Goal: Task Accomplishment & Management: Use online tool/utility

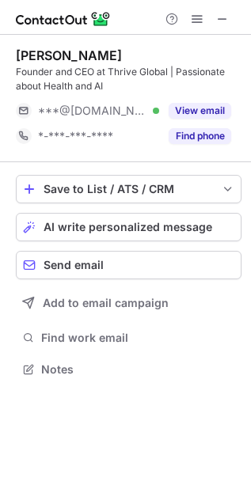
scroll to position [357, 251]
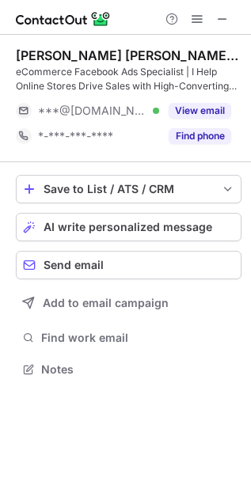
scroll to position [357, 251]
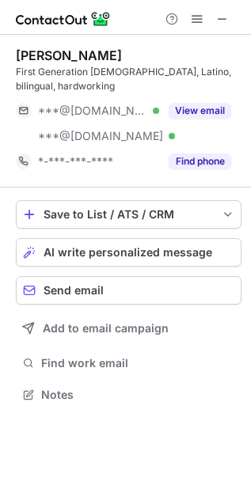
scroll to position [384, 251]
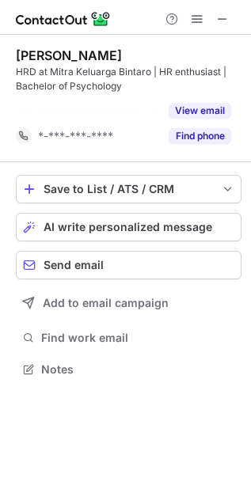
scroll to position [333, 251]
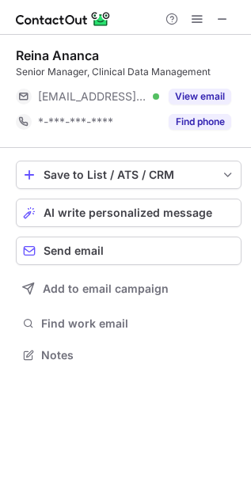
scroll to position [344, 251]
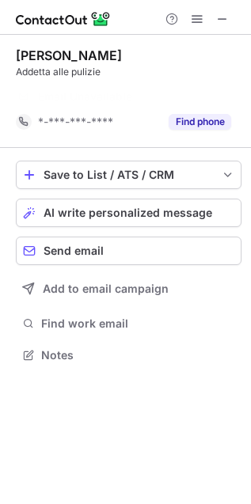
scroll to position [8, 8]
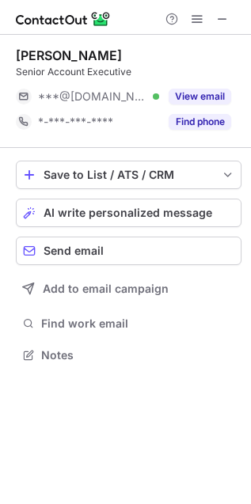
scroll to position [344, 251]
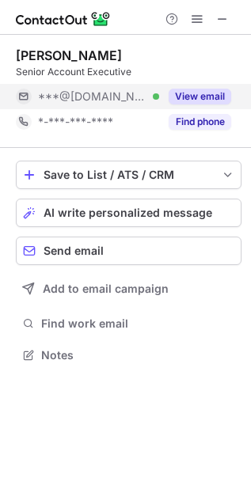
click at [194, 94] on button "View email" at bounding box center [199, 97] width 62 height 16
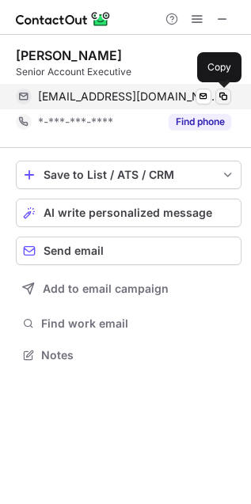
click at [222, 94] on span at bounding box center [223, 96] width 13 height 13
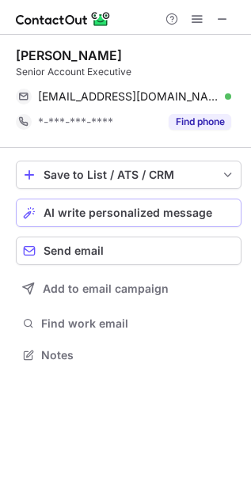
click at [111, 213] on span "AI write personalized message" at bounding box center [127, 212] width 168 height 13
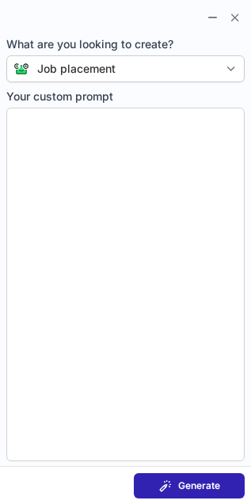
type textarea "**********"
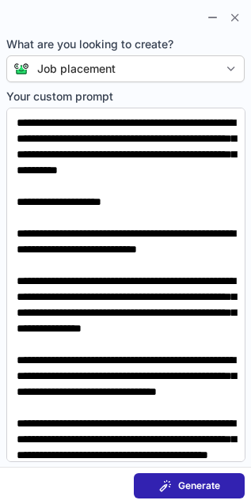
click at [187, 478] on button "Generate" at bounding box center [189, 485] width 111 height 25
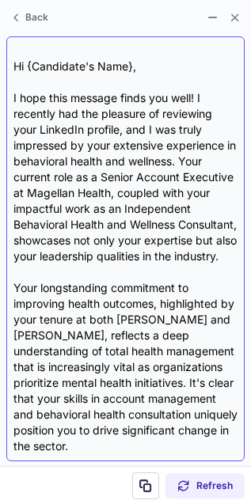
scroll to position [48, 0]
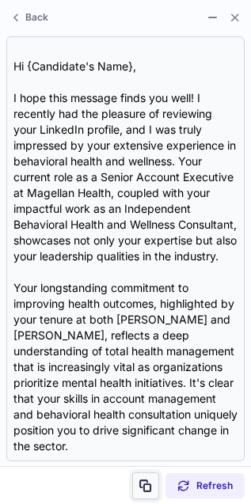
click at [144, 487] on span at bounding box center [145, 485] width 13 height 13
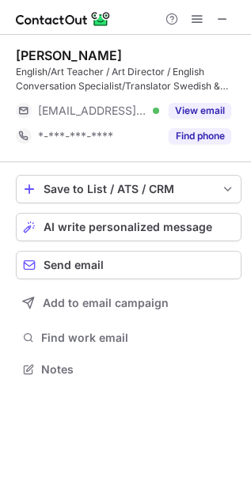
scroll to position [357, 251]
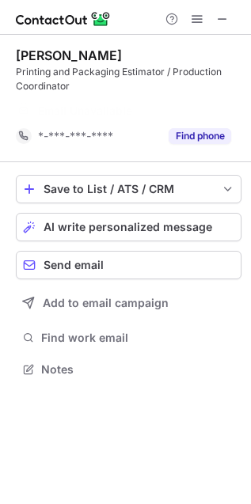
scroll to position [333, 251]
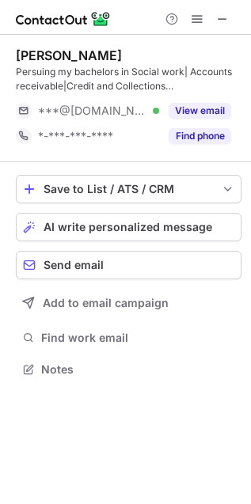
scroll to position [357, 251]
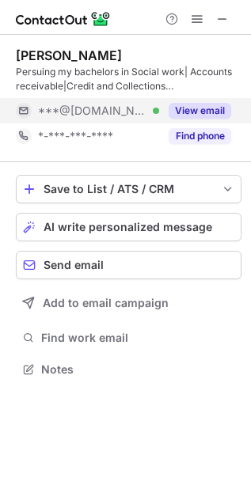
click at [176, 103] on button "View email" at bounding box center [199, 111] width 62 height 16
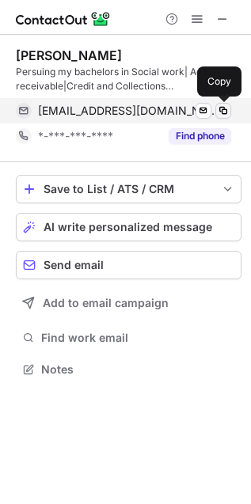
click at [223, 105] on span at bounding box center [223, 110] width 13 height 13
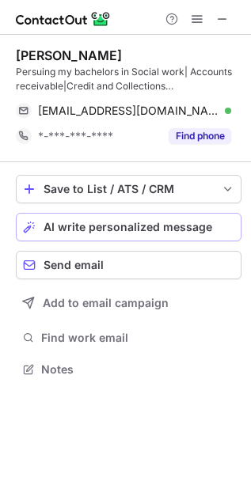
click at [138, 228] on span "AI write personalized message" at bounding box center [127, 227] width 168 height 13
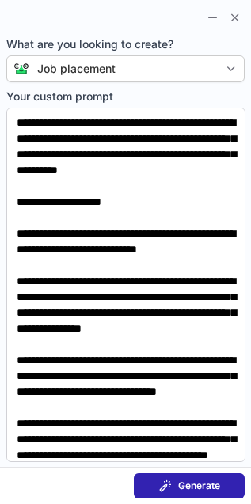
click at [191, 480] on span "Generate" at bounding box center [199, 485] width 42 height 13
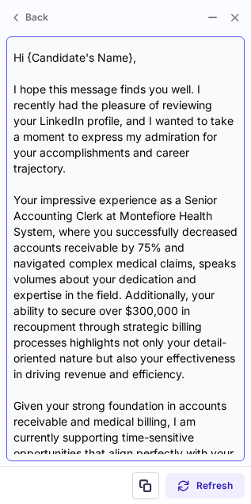
scroll to position [40, 0]
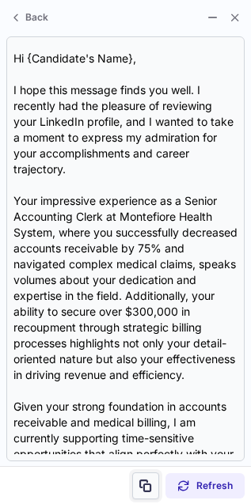
click at [145, 480] on span at bounding box center [145, 485] width 13 height 13
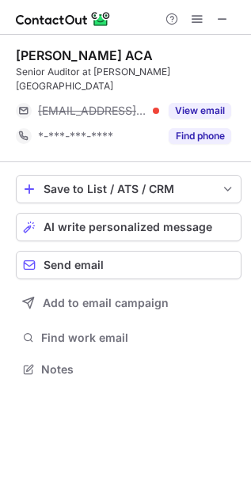
scroll to position [344, 251]
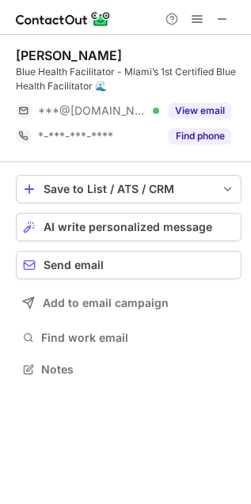
scroll to position [357, 251]
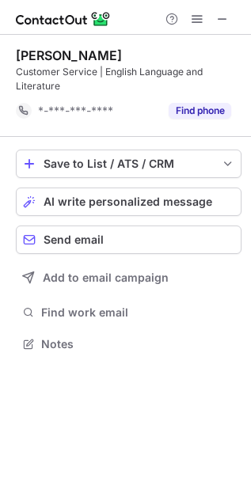
scroll to position [333, 251]
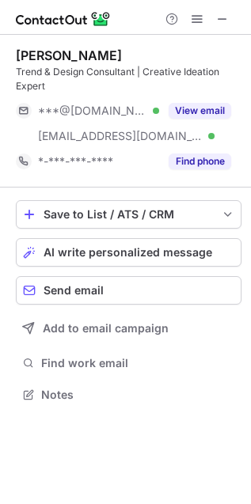
scroll to position [384, 251]
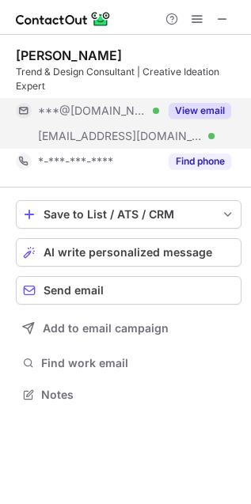
click at [180, 104] on button "View email" at bounding box center [199, 111] width 62 height 16
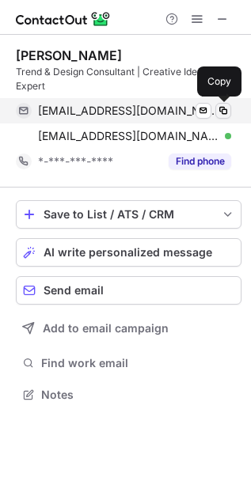
click at [225, 104] on span at bounding box center [223, 110] width 13 height 13
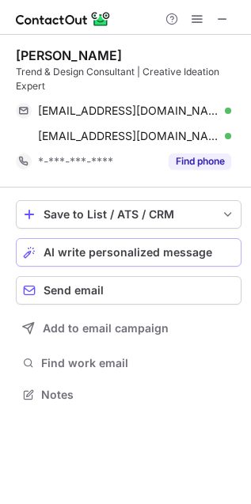
click at [124, 242] on button "AI write personalized message" at bounding box center [128, 252] width 225 height 28
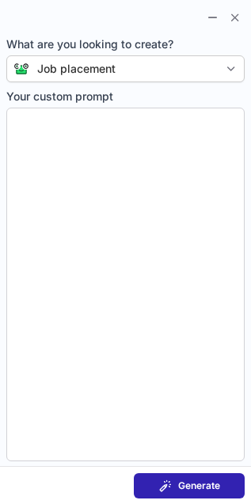
type textarea "**********"
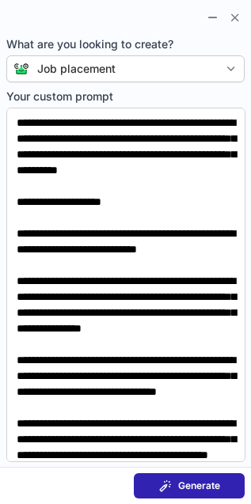
click at [202, 483] on span "Generate" at bounding box center [199, 485] width 42 height 13
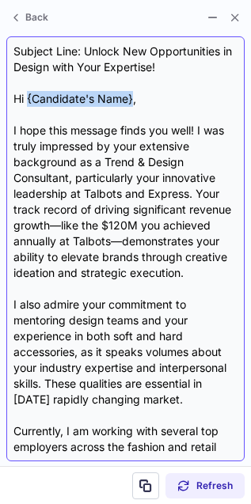
drag, startPoint x: 132, startPoint y: 99, endPoint x: 28, endPoint y: 93, distance: 103.8
click at [28, 93] on div "Subject Line: Unlock New Opportunities in Design with Your Expertise! Hi {Candi…" at bounding box center [125, 248] width 224 height 410
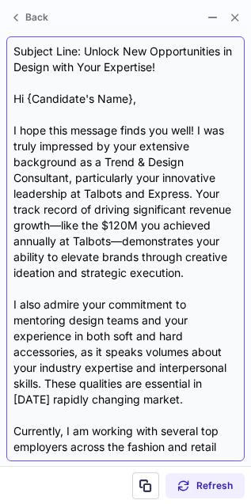
click at [75, 210] on div "Subject Line: Unlock New Opportunities in Design with Your Expertise! Hi {Candi…" at bounding box center [125, 248] width 224 height 410
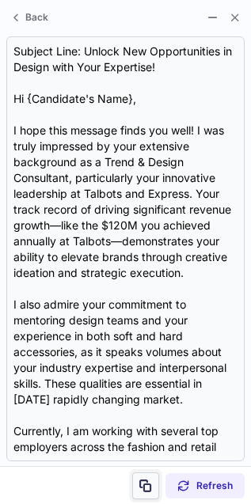
click at [142, 485] on span at bounding box center [145, 485] width 13 height 13
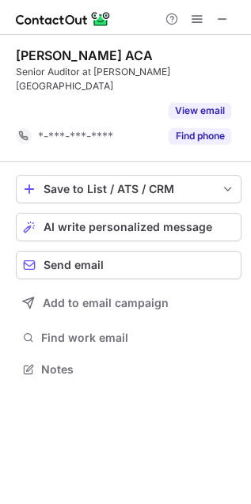
scroll to position [8, 8]
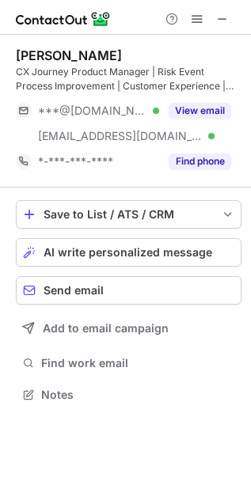
scroll to position [384, 251]
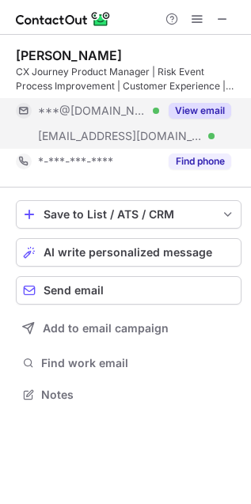
click at [191, 103] on button "View email" at bounding box center [199, 111] width 62 height 16
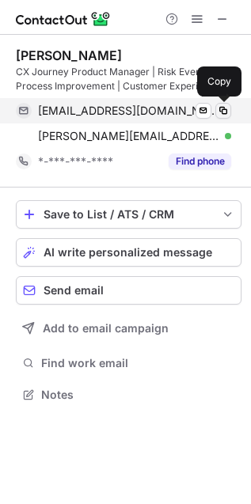
click at [225, 107] on span at bounding box center [223, 110] width 13 height 13
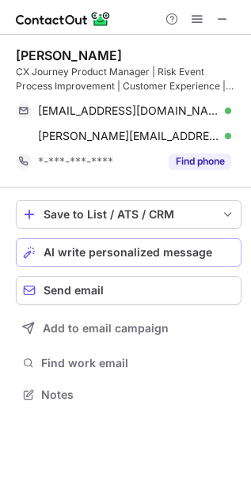
click at [137, 244] on button "AI write personalized message" at bounding box center [128, 252] width 225 height 28
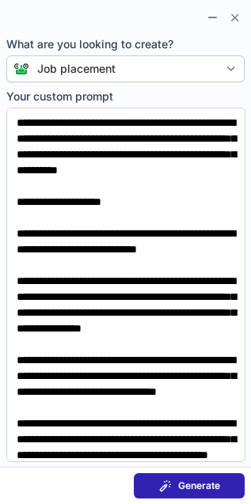
click at [197, 481] on span "Generate" at bounding box center [199, 485] width 42 height 13
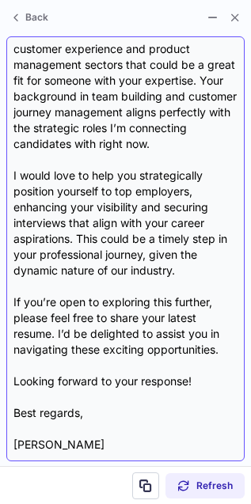
scroll to position [367, 0]
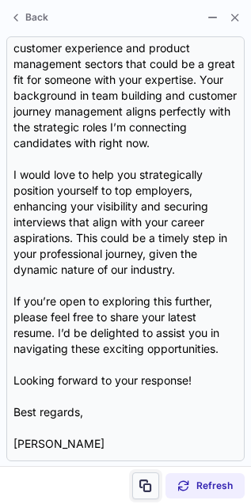
click at [142, 479] on span at bounding box center [145, 485] width 13 height 13
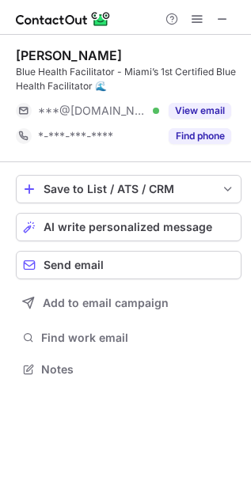
scroll to position [357, 251]
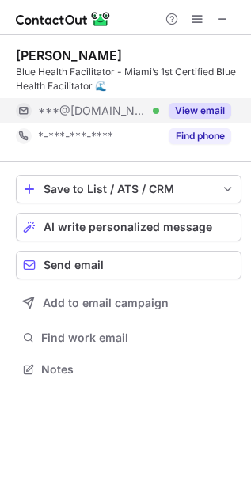
click at [196, 103] on button "View email" at bounding box center [199, 111] width 62 height 16
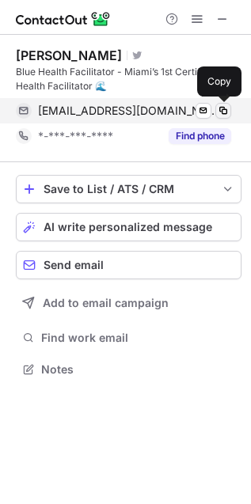
click at [219, 104] on span at bounding box center [223, 110] width 13 height 13
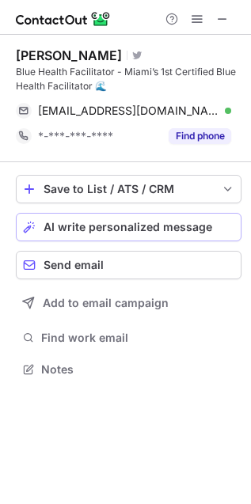
click at [147, 218] on button "AI write personalized message" at bounding box center [128, 227] width 225 height 28
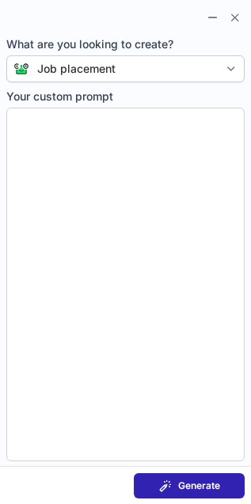
type textarea "**********"
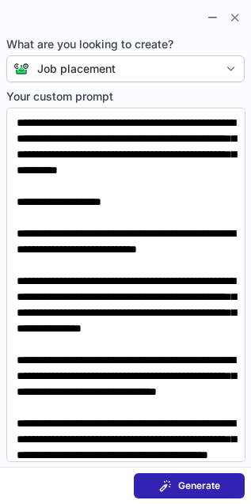
click at [203, 484] on span "Generate" at bounding box center [199, 485] width 42 height 13
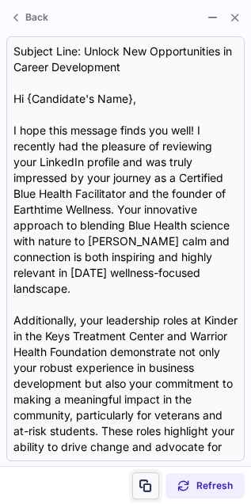
click at [146, 485] on span at bounding box center [145, 485] width 13 height 13
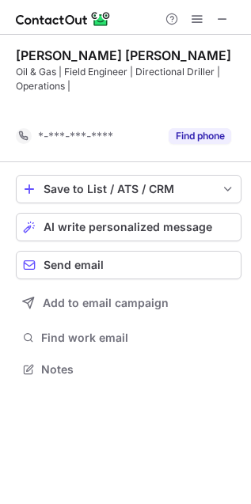
scroll to position [333, 251]
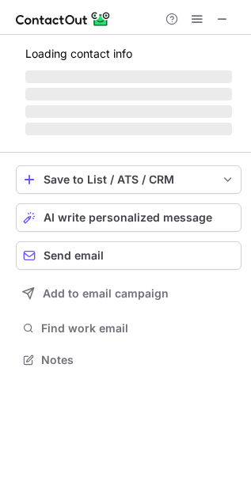
scroll to position [344, 251]
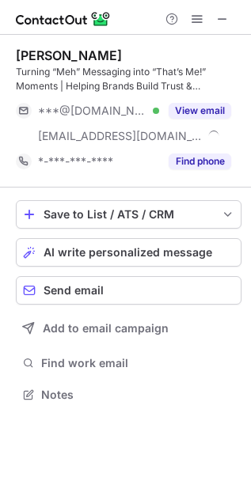
scroll to position [384, 251]
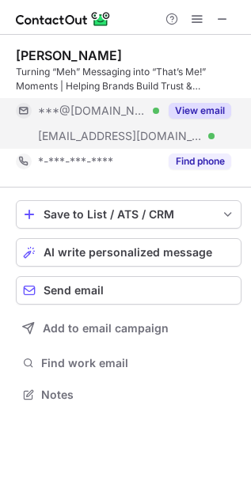
click at [199, 105] on button "View email" at bounding box center [199, 111] width 62 height 16
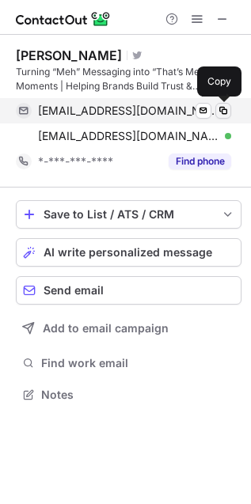
click at [220, 104] on span at bounding box center [223, 110] width 13 height 13
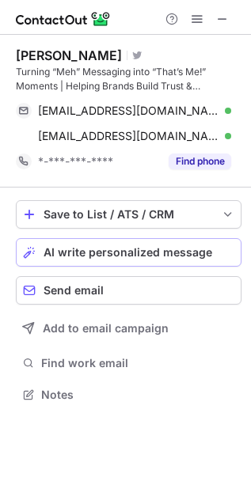
click at [123, 251] on span "AI write personalized message" at bounding box center [127, 252] width 168 height 13
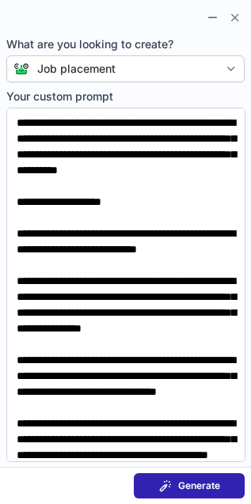
click at [203, 487] on span "Generate" at bounding box center [199, 485] width 42 height 13
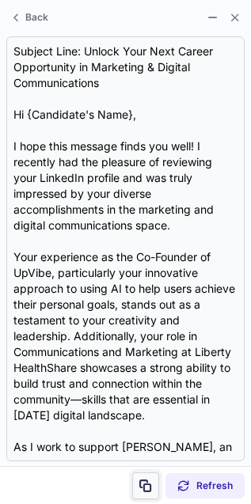
click at [149, 481] on span at bounding box center [145, 485] width 13 height 13
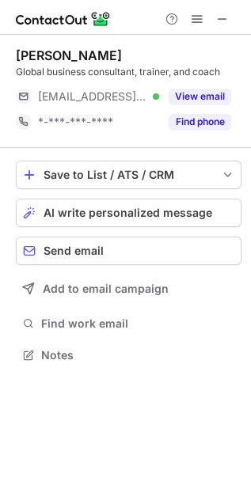
scroll to position [9, 8]
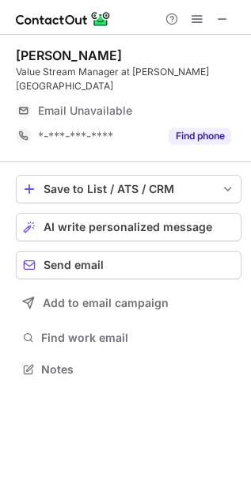
scroll to position [344, 251]
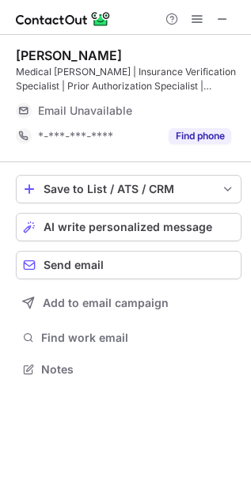
scroll to position [357, 251]
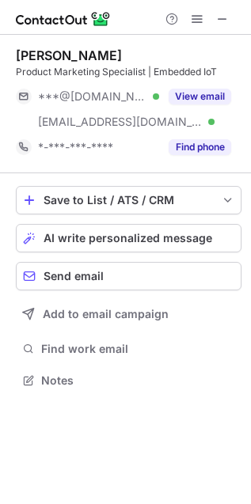
scroll to position [369, 251]
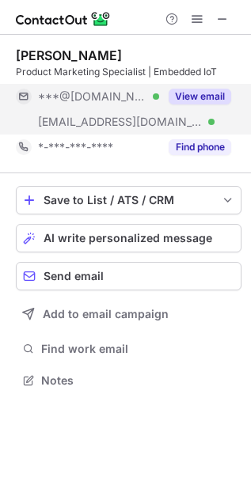
click at [195, 91] on button "View email" at bounding box center [199, 97] width 62 height 16
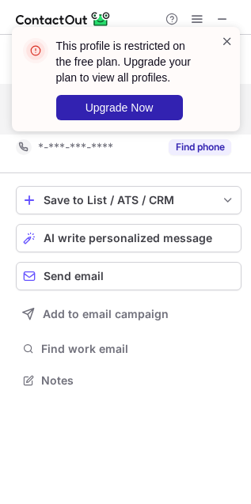
click at [228, 36] on span at bounding box center [227, 41] width 13 height 16
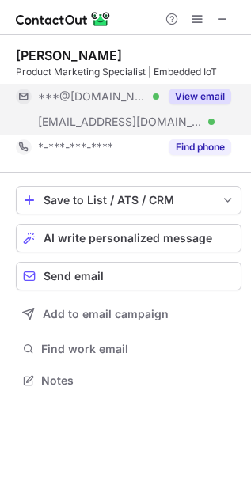
click at [202, 92] on button "View email" at bounding box center [199, 97] width 62 height 16
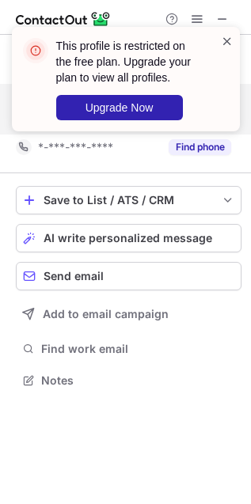
click at [221, 36] on span at bounding box center [227, 41] width 13 height 16
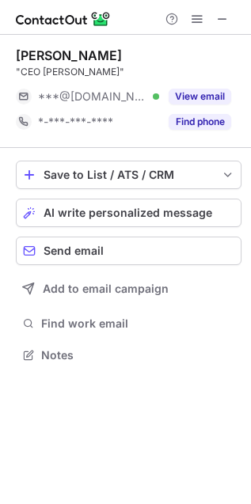
scroll to position [9, 8]
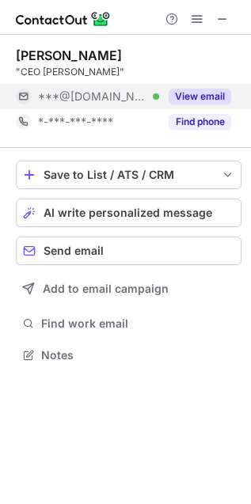
click at [198, 92] on button "View email" at bounding box center [199, 97] width 62 height 16
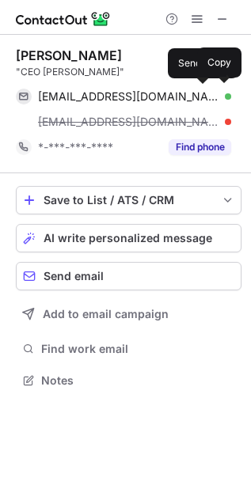
scroll to position [369, 251]
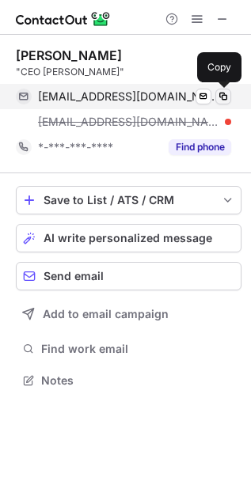
click at [225, 91] on span at bounding box center [223, 96] width 13 height 13
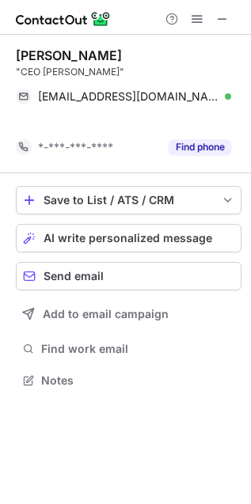
scroll to position [9, 8]
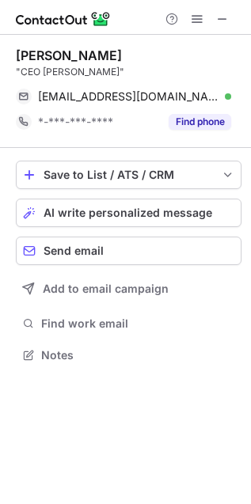
click at [108, 229] on div "Save to List / ATS / CRM List Select Lever Connect Greenhouse Connect Salesforc…" at bounding box center [128, 263] width 225 height 231
click at [110, 213] on span "AI write personalized message" at bounding box center [127, 212] width 168 height 13
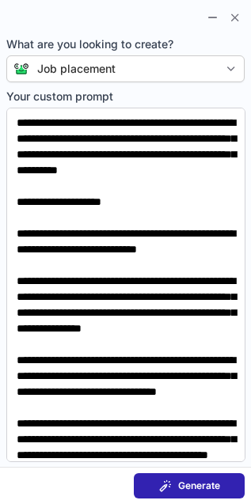
click at [189, 482] on span "Generate" at bounding box center [199, 485] width 42 height 13
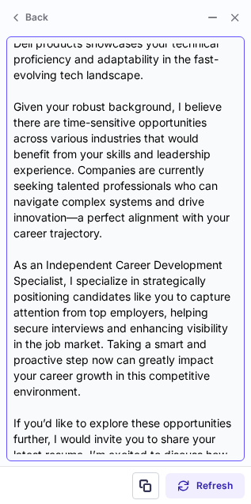
scroll to position [199, 0]
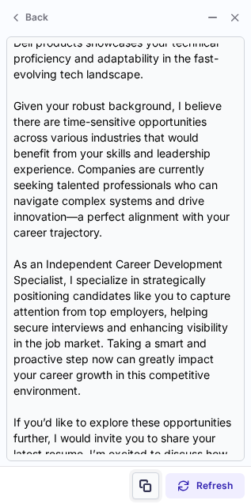
click at [148, 482] on span at bounding box center [145, 485] width 13 height 13
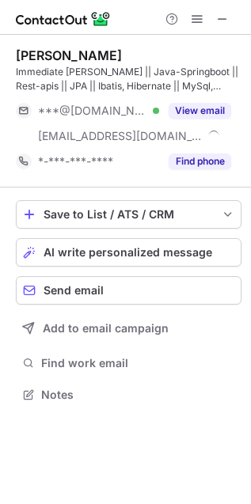
scroll to position [384, 251]
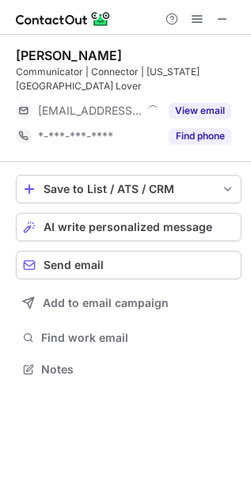
scroll to position [344, 251]
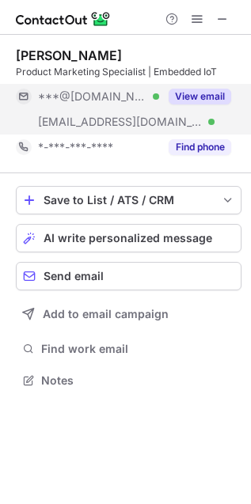
scroll to position [369, 251]
click at [191, 86] on div "View email" at bounding box center [195, 96] width 72 height 25
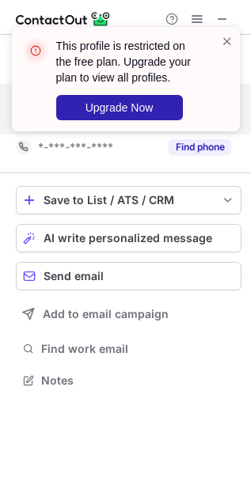
click at [223, 29] on div "This profile is restricted on the free plan. Upgrade your plan to view all prof…" at bounding box center [126, 79] width 228 height 104
click at [224, 30] on div "This profile is restricted on the free plan. Upgrade your plan to view all prof…" at bounding box center [126, 79] width 228 height 104
click at [225, 36] on span at bounding box center [227, 41] width 13 height 16
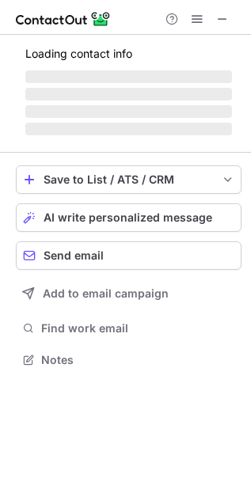
scroll to position [357, 251]
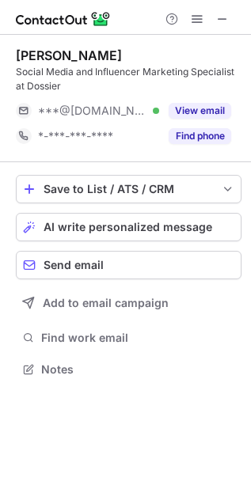
click at [197, 100] on div "View email" at bounding box center [195, 110] width 72 height 25
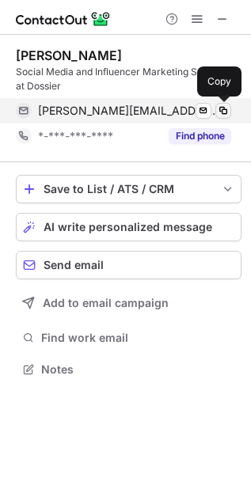
click at [222, 103] on button at bounding box center [223, 111] width 16 height 16
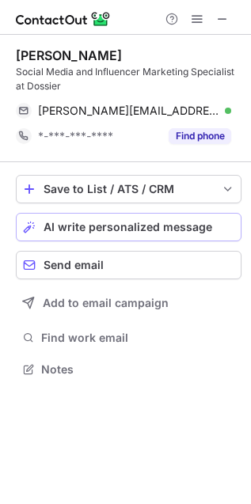
click at [115, 225] on span "AI write personalized message" at bounding box center [127, 227] width 168 height 13
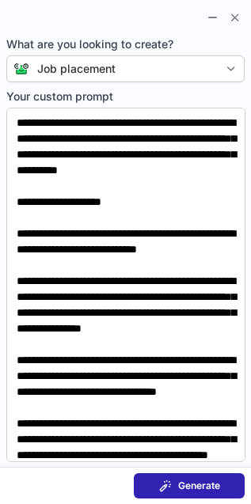
click at [211, 488] on span "Generate" at bounding box center [199, 485] width 42 height 13
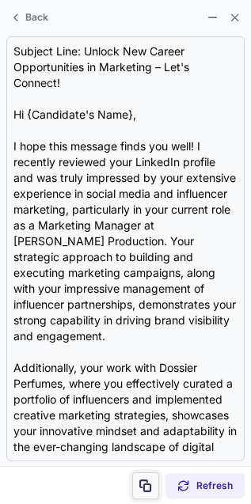
click at [144, 480] on span at bounding box center [145, 485] width 13 height 13
